Goal: Information Seeking & Learning: Compare options

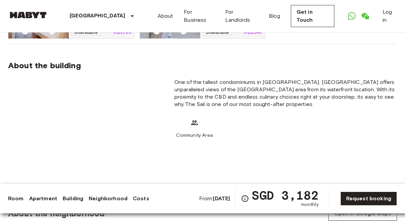
scroll to position [570, 0]
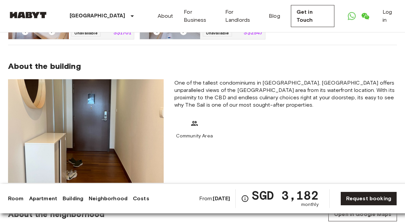
click at [64, 126] on img at bounding box center [86, 131] width 156 height 104
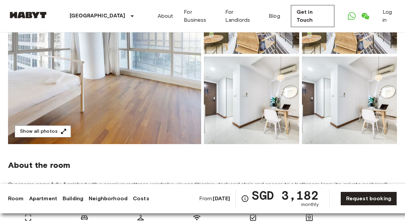
scroll to position [119, 0]
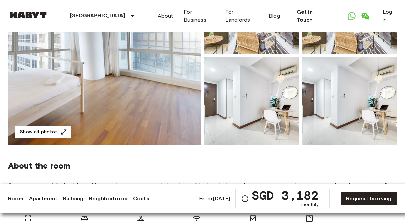
click at [48, 133] on button "Show all photos" at bounding box center [43, 132] width 56 height 12
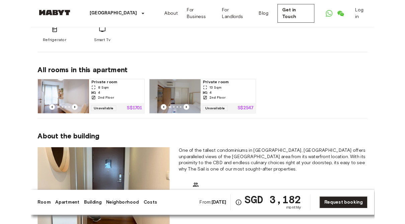
scroll to position [476, 0]
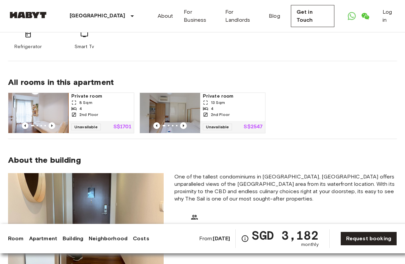
click at [36, 111] on img at bounding box center [38, 113] width 60 height 40
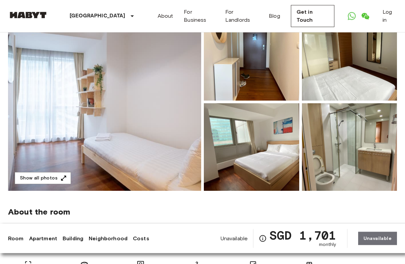
scroll to position [73, 0]
click at [62, 105] on img at bounding box center [104, 102] width 193 height 178
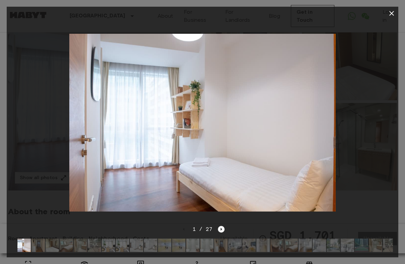
click at [218, 231] on icon "Next image" at bounding box center [221, 229] width 7 height 7
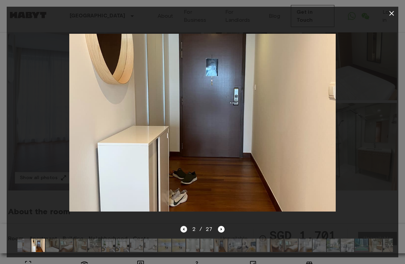
click at [185, 230] on icon "Previous image" at bounding box center [183, 229] width 7 height 7
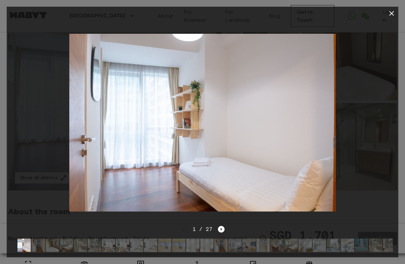
click at [214, 229] on div "1 / 27" at bounding box center [202, 229] width 44 height 8
click at [218, 232] on icon "Next image" at bounding box center [221, 229] width 7 height 7
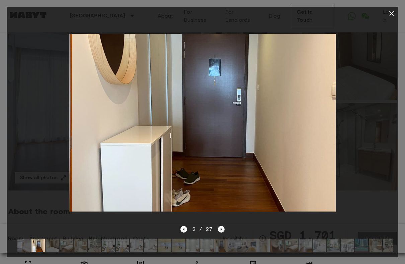
click at [219, 231] on icon "Next image" at bounding box center [221, 229] width 7 height 7
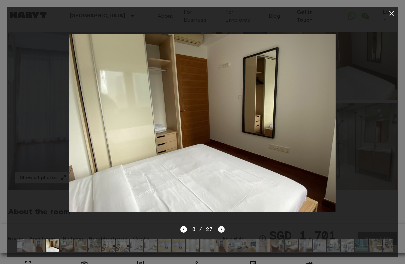
click at [220, 231] on icon "Next image" at bounding box center [221, 229] width 7 height 7
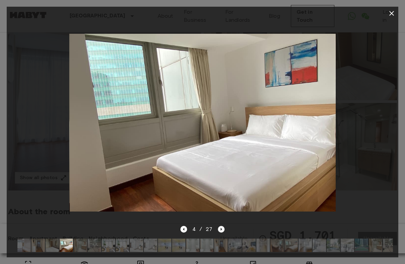
click at [220, 227] on icon "Next image" at bounding box center [221, 229] width 7 height 7
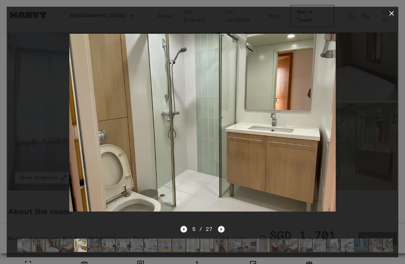
click at [223, 228] on icon "Next image" at bounding box center [221, 229] width 7 height 7
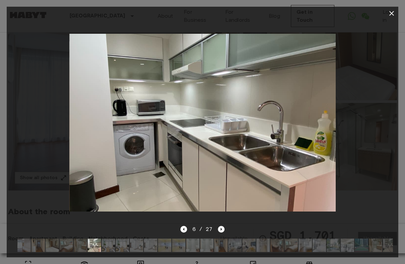
click at [223, 226] on icon "Next image" at bounding box center [221, 229] width 7 height 7
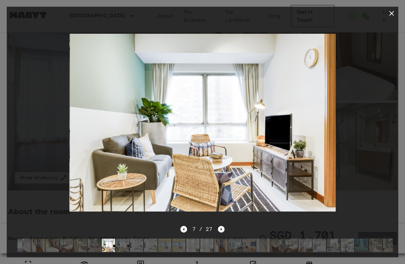
click at [224, 226] on icon "Next image" at bounding box center [221, 229] width 7 height 7
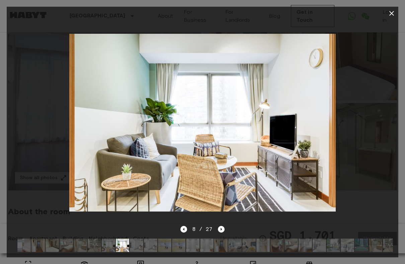
click at [221, 225] on div at bounding box center [202, 122] width 391 height 205
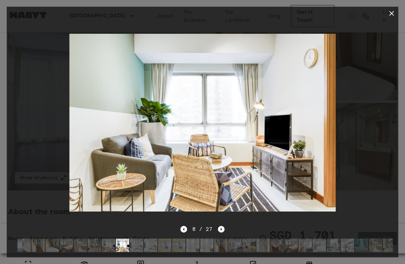
click at [222, 228] on icon "Next image" at bounding box center [221, 229] width 7 height 7
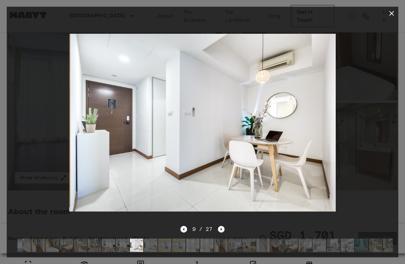
click at [222, 228] on icon "Next image" at bounding box center [221, 229] width 7 height 7
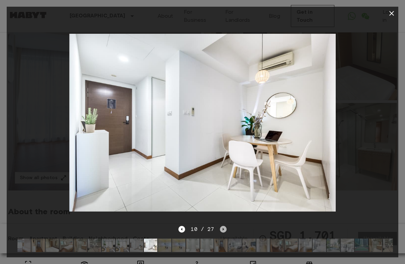
click at [221, 227] on icon "Next image" at bounding box center [223, 229] width 7 height 7
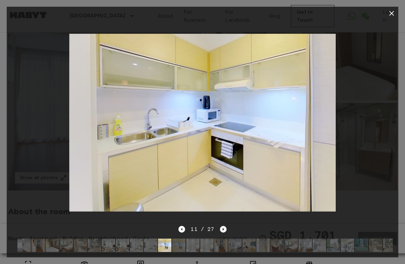
click at [221, 226] on icon "Next image" at bounding box center [223, 229] width 7 height 7
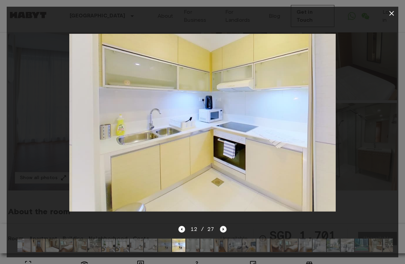
click at [222, 226] on icon "Next image" at bounding box center [223, 229] width 7 height 7
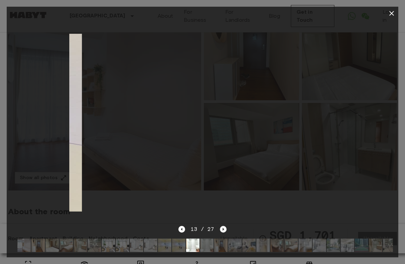
click at [223, 227] on icon "Next image" at bounding box center [223, 229] width 7 height 7
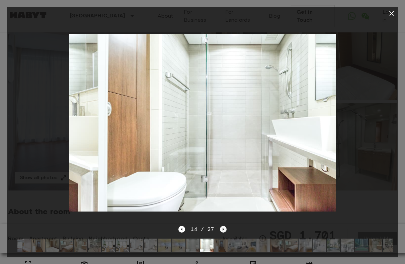
click at [223, 226] on icon "Next image" at bounding box center [223, 229] width 7 height 7
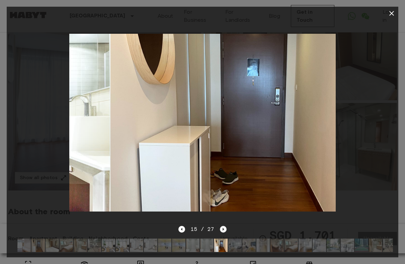
click at [222, 225] on div at bounding box center [202, 122] width 391 height 205
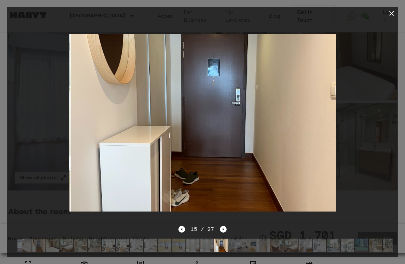
click at [222, 224] on div at bounding box center [202, 122] width 391 height 205
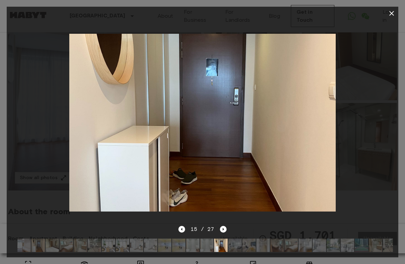
click at [221, 224] on div at bounding box center [202, 122] width 391 height 205
click at [223, 226] on icon "Next image" at bounding box center [223, 229] width 7 height 7
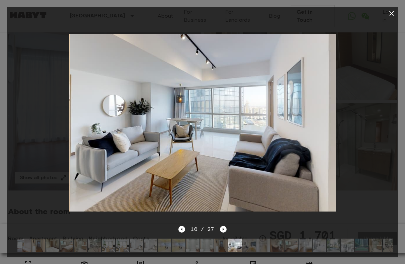
click at [221, 225] on div at bounding box center [202, 122] width 391 height 205
click at [221, 224] on div at bounding box center [202, 122] width 391 height 205
click at [223, 232] on icon "Next image" at bounding box center [223, 229] width 7 height 7
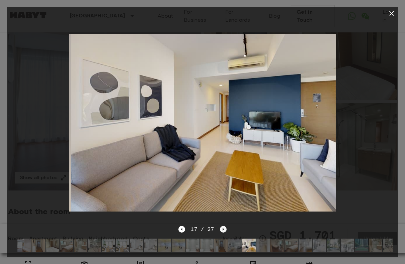
click at [221, 226] on icon "Next image" at bounding box center [223, 229] width 7 height 7
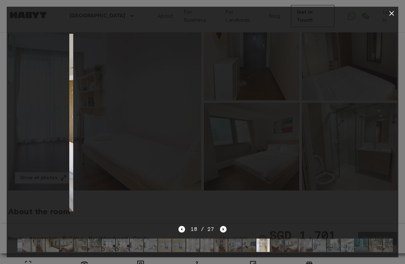
click at [221, 227] on icon "Next image" at bounding box center [223, 229] width 7 height 7
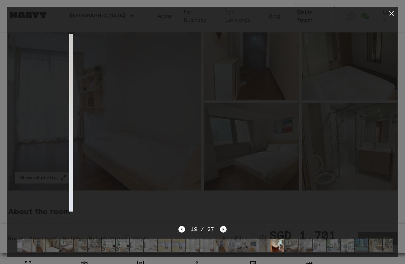
click at [222, 227] on icon "Next image" at bounding box center [223, 229] width 7 height 7
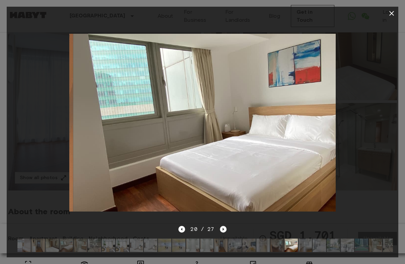
click at [222, 226] on icon "Next image" at bounding box center [223, 229] width 7 height 7
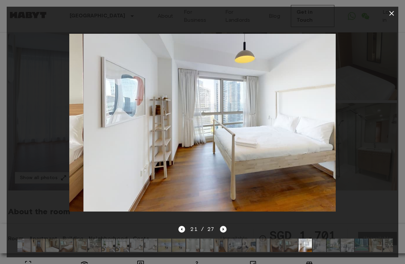
click at [222, 227] on icon "Next image" at bounding box center [223, 229] width 7 height 7
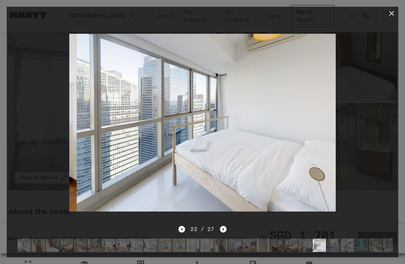
click at [221, 226] on icon "Next image" at bounding box center [223, 229] width 7 height 7
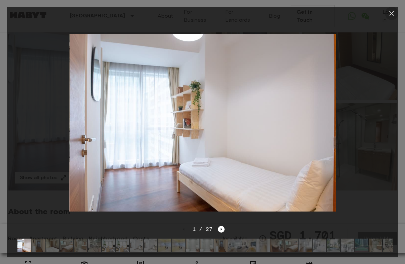
click at [394, 12] on icon "button" at bounding box center [391, 13] width 8 height 8
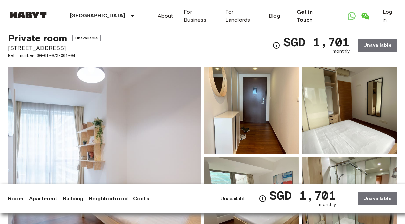
scroll to position [0, 0]
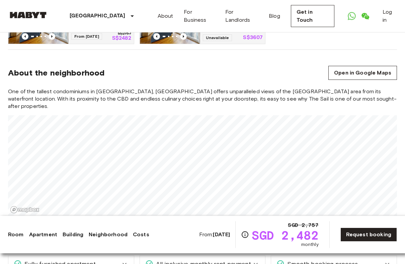
scroll to position [395, 0]
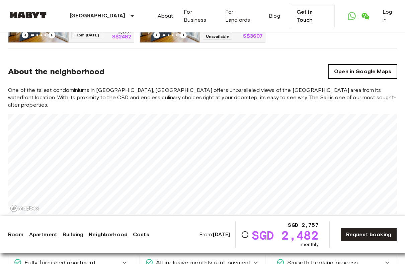
click at [339, 73] on link "Open in Google Maps" at bounding box center [362, 72] width 69 height 14
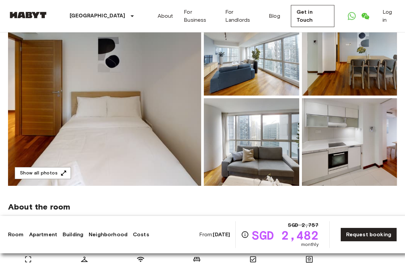
scroll to position [79, 0]
click at [59, 122] on img at bounding box center [104, 97] width 193 height 178
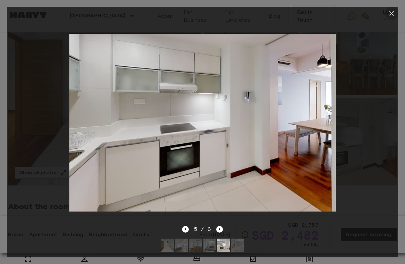
click at [388, 14] on icon "button" at bounding box center [391, 13] width 8 height 8
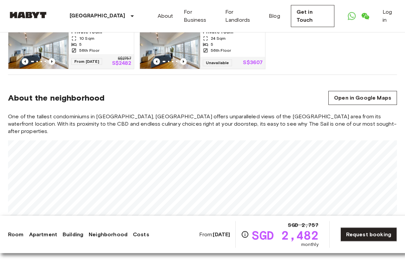
scroll to position [368, 0]
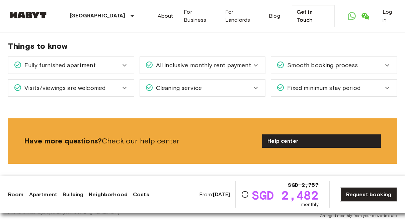
click at [80, 61] on span "Fully furnished apartment" at bounding box center [59, 65] width 74 height 9
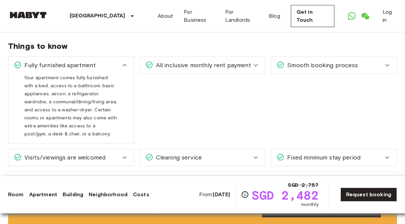
click at [60, 57] on div "Fully furnished apartment" at bounding box center [70, 65] width 125 height 17
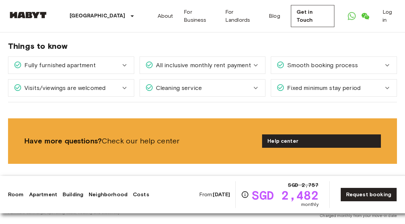
click at [63, 61] on span "Fully furnished apartment" at bounding box center [59, 65] width 74 height 9
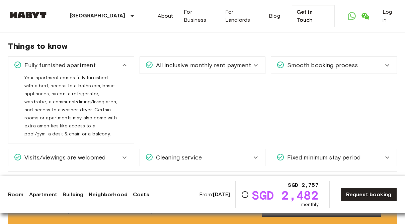
click at [162, 64] on div "All inclusive monthly rent payment" at bounding box center [202, 65] width 125 height 17
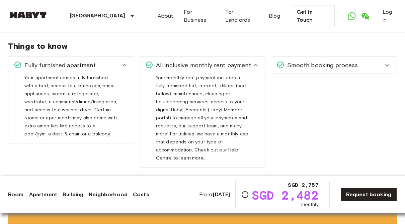
click at [285, 61] on span "Smooth booking process" at bounding box center [320, 65] width 73 height 9
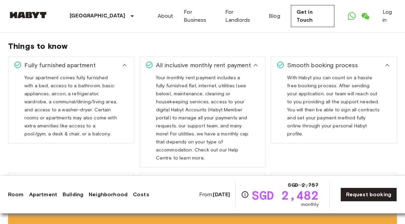
click at [307, 61] on span "Smooth booking process" at bounding box center [320, 65] width 73 height 9
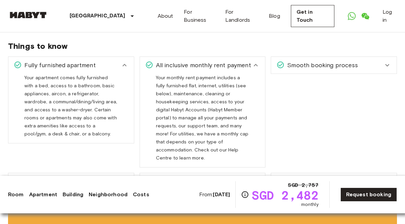
click at [250, 62] on div "All inclusive monthly rent payment" at bounding box center [202, 65] width 125 height 17
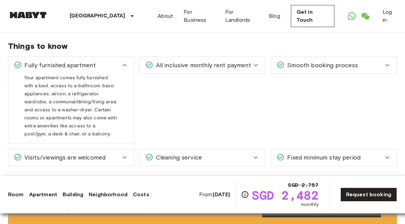
click at [94, 153] on span "Visits/viewings are welcomed" at bounding box center [64, 157] width 84 height 9
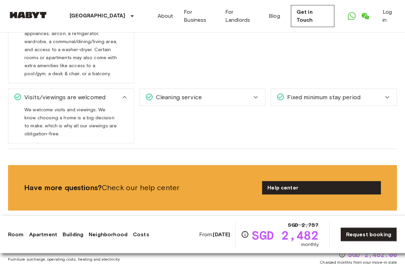
scroll to position [652, 0]
click at [157, 94] on span "Cleaning service" at bounding box center [177, 97] width 48 height 9
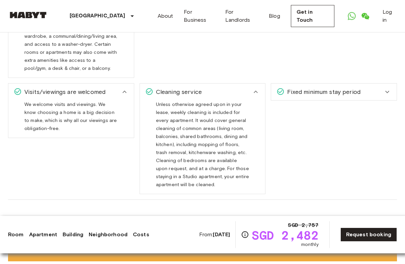
scroll to position [658, 0]
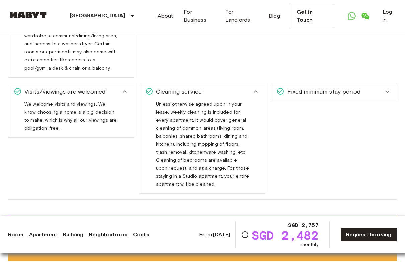
click at [284, 87] on span "Fixed minimum stay period" at bounding box center [322, 91] width 76 height 9
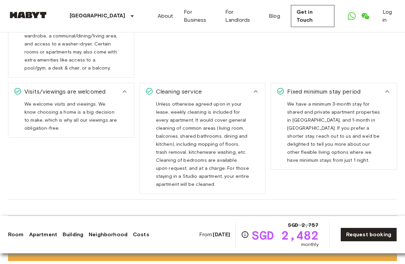
click at [287, 87] on span "Fixed minimum stay period" at bounding box center [322, 91] width 76 height 9
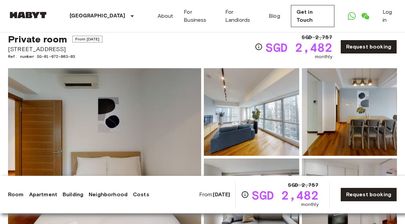
scroll to position [0, 0]
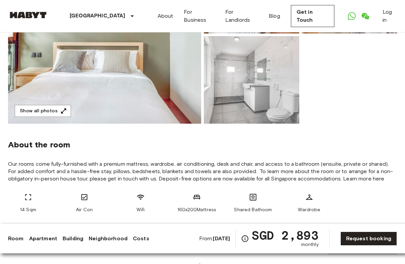
scroll to position [143, 0]
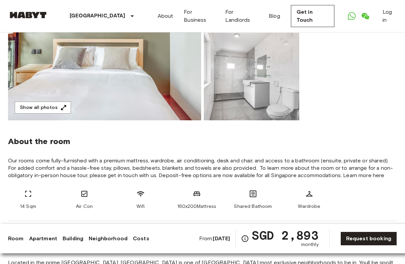
click at [86, 59] on img at bounding box center [104, 31] width 193 height 178
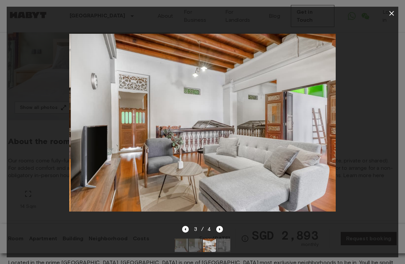
click at [385, 14] on button "button" at bounding box center [391, 13] width 13 height 13
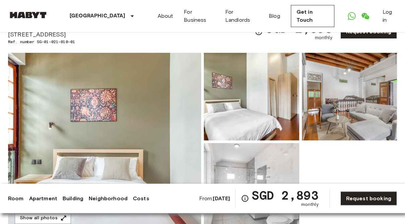
scroll to position [31, 0]
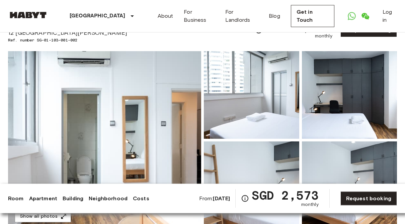
scroll to position [34, 0]
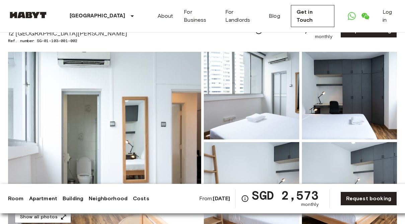
click at [62, 130] on img at bounding box center [104, 141] width 193 height 178
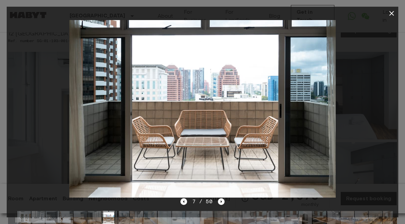
click at [391, 19] on button "button" at bounding box center [391, 13] width 13 height 13
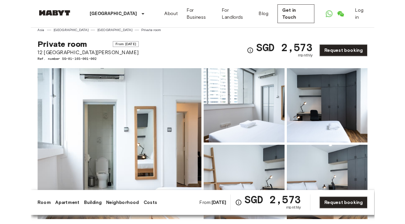
scroll to position [5, 0]
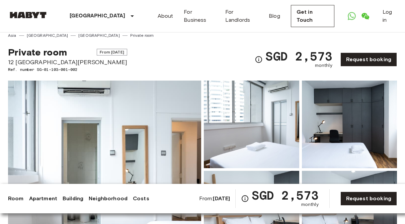
click at [78, 103] on img at bounding box center [104, 170] width 193 height 178
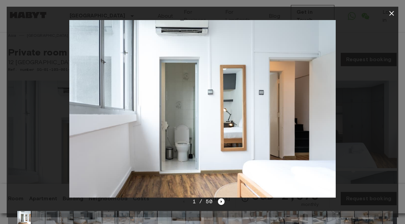
click at [394, 10] on icon "button" at bounding box center [391, 13] width 8 height 8
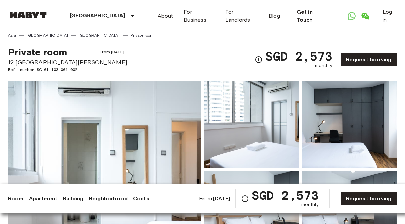
click at [189, 143] on img at bounding box center [104, 170] width 193 height 178
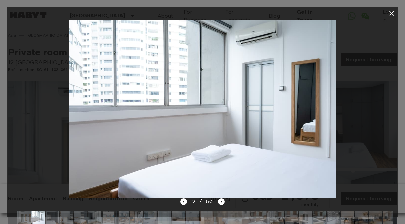
click at [33, 171] on div at bounding box center [202, 109] width 391 height 178
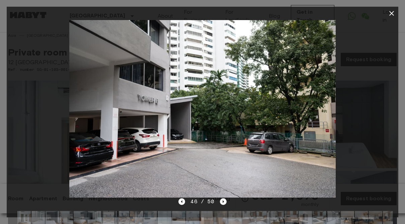
click at [173, 96] on img at bounding box center [202, 109] width 267 height 178
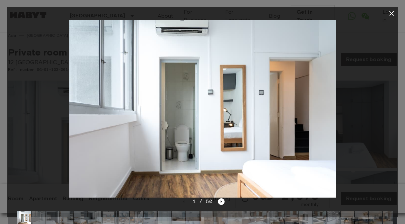
click at [393, 9] on button "button" at bounding box center [391, 13] width 13 height 13
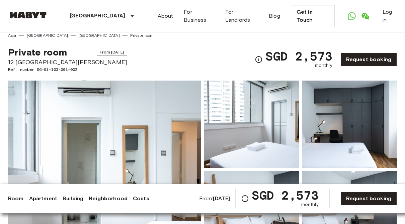
scroll to position [0, 0]
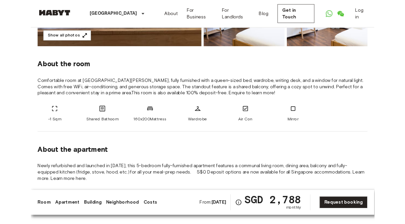
scroll to position [183, 0]
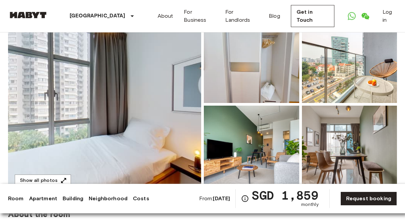
scroll to position [67, 0]
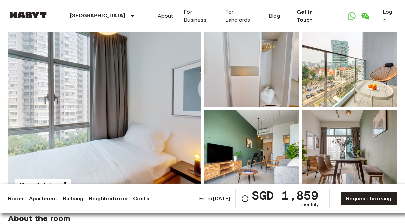
click at [104, 79] on img at bounding box center [104, 108] width 193 height 178
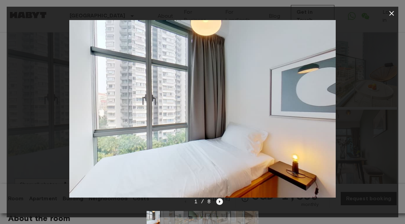
click at [222, 201] on icon "Next image" at bounding box center [219, 201] width 7 height 7
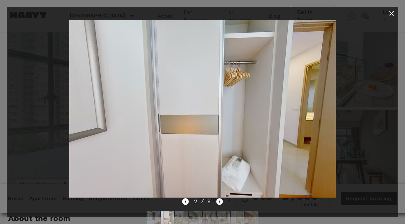
click at [222, 202] on icon "Next image" at bounding box center [219, 201] width 7 height 7
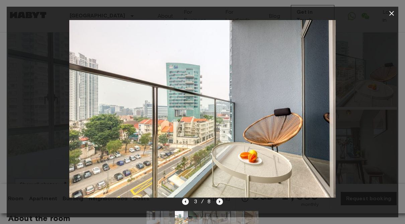
click at [220, 198] on icon "Next image" at bounding box center [219, 201] width 7 height 7
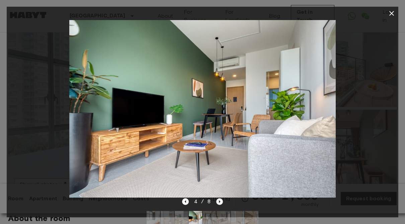
click at [218, 202] on icon "Next image" at bounding box center [219, 201] width 7 height 7
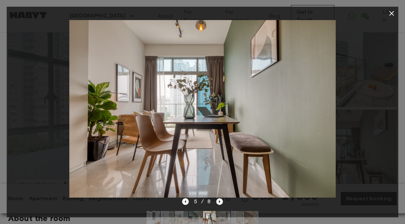
click at [219, 202] on icon "Next image" at bounding box center [219, 201] width 1 height 3
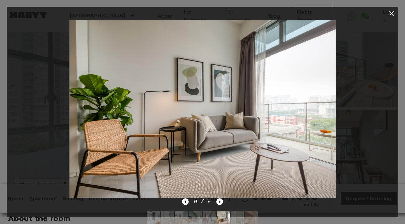
click at [220, 198] on img at bounding box center [202, 109] width 267 height 178
click at [220, 203] on icon "Next image" at bounding box center [219, 201] width 7 height 7
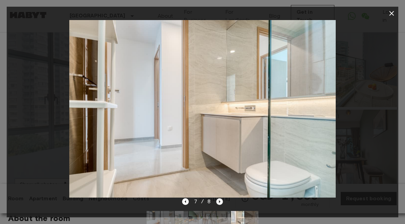
click at [218, 202] on icon "Next image" at bounding box center [219, 201] width 7 height 7
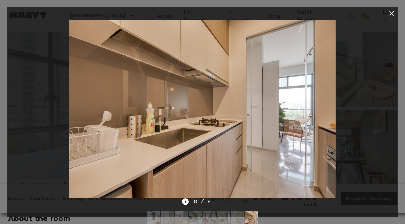
click at [216, 197] on img at bounding box center [202, 109] width 267 height 178
click at [214, 204] on div "8 / 8" at bounding box center [202, 202] width 41 height 8
click at [388, 22] on div at bounding box center [202, 109] width 391 height 178
click at [391, 16] on icon "button" at bounding box center [391, 13] width 8 height 8
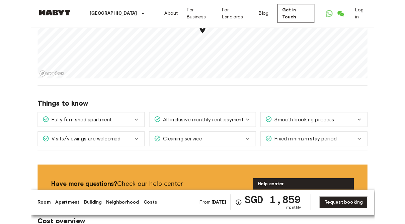
scroll to position [688, 0]
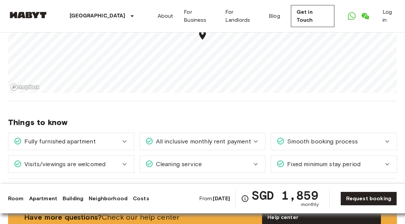
click at [153, 156] on div "Cleaning service" at bounding box center [202, 164] width 125 height 17
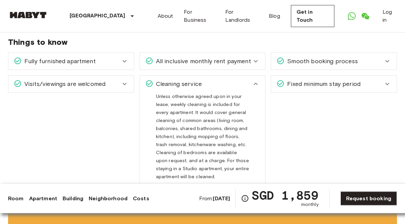
scroll to position [767, 0]
click at [114, 80] on div "Visits/viewings are welcomed" at bounding box center [67, 84] width 107 height 9
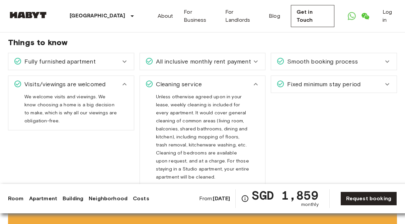
click at [152, 80] on div "Cleaning service" at bounding box center [198, 84] width 107 height 9
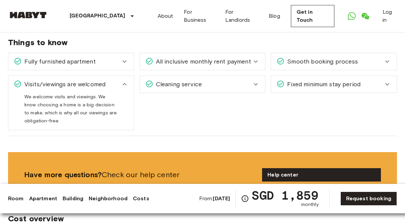
click at [114, 80] on div "Visits/viewings are welcomed" at bounding box center [67, 84] width 107 height 9
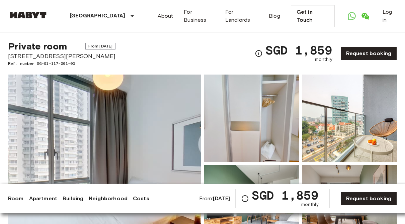
scroll to position [0, 0]
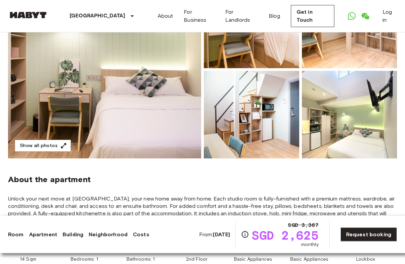
scroll to position [107, 0]
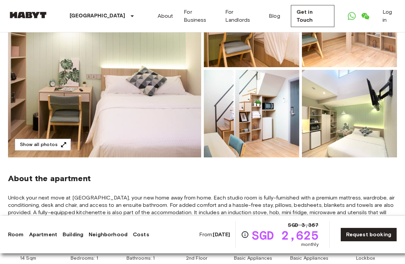
click at [318, 139] on img at bounding box center [349, 114] width 95 height 88
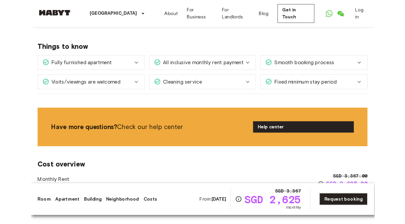
scroll to position [714, 0]
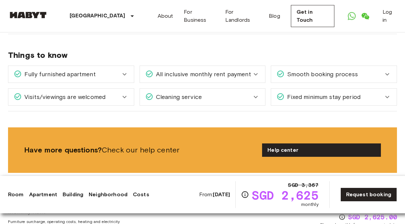
click at [172, 104] on div "Cleaning service" at bounding box center [202, 97] width 125 height 17
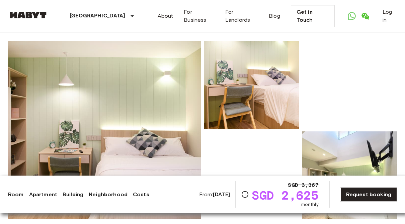
scroll to position [0, 0]
